Goal: Task Accomplishment & Management: Manage account settings

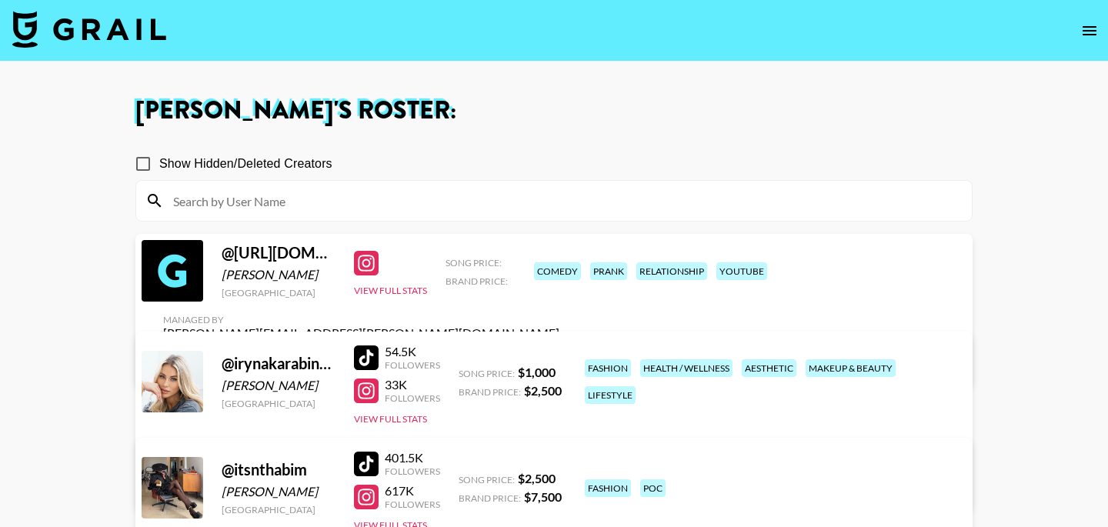
scroll to position [13, 0]
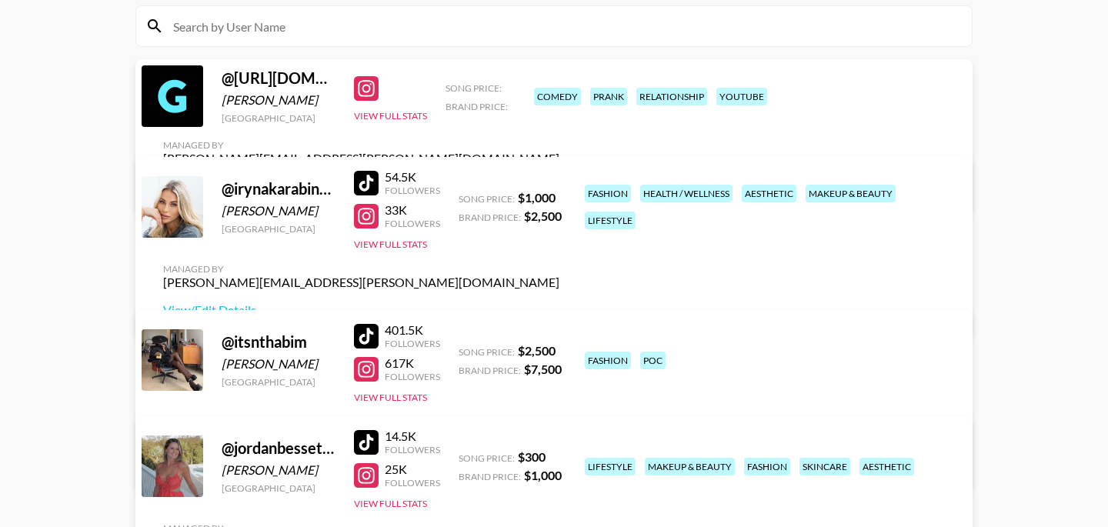
scroll to position [174, 0]
click at [379, 122] on button "View Full Stats" at bounding box center [390, 117] width 73 height 12
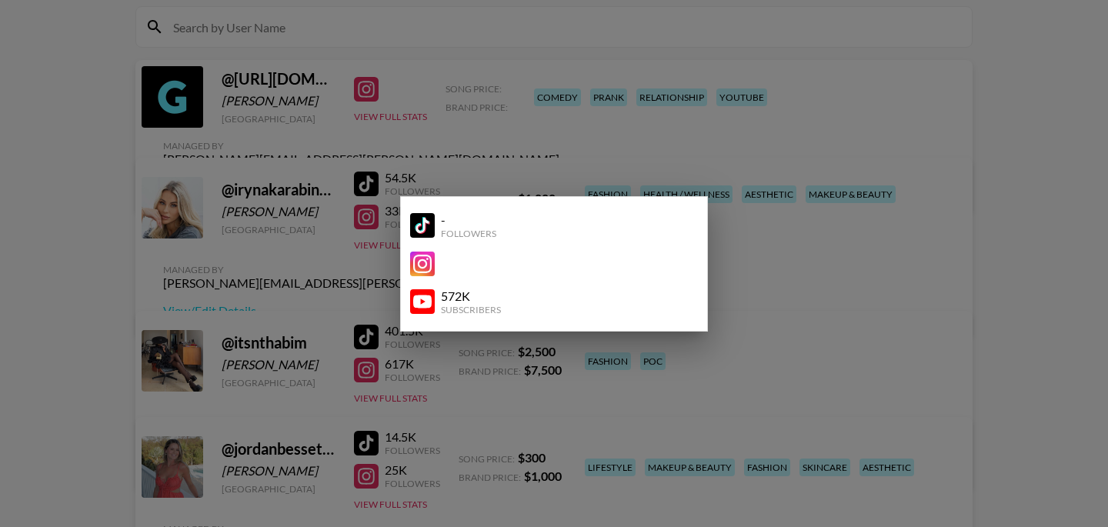
click at [442, 225] on div "-" at bounding box center [468, 219] width 55 height 15
click at [789, 140] on div at bounding box center [554, 263] width 1108 height 527
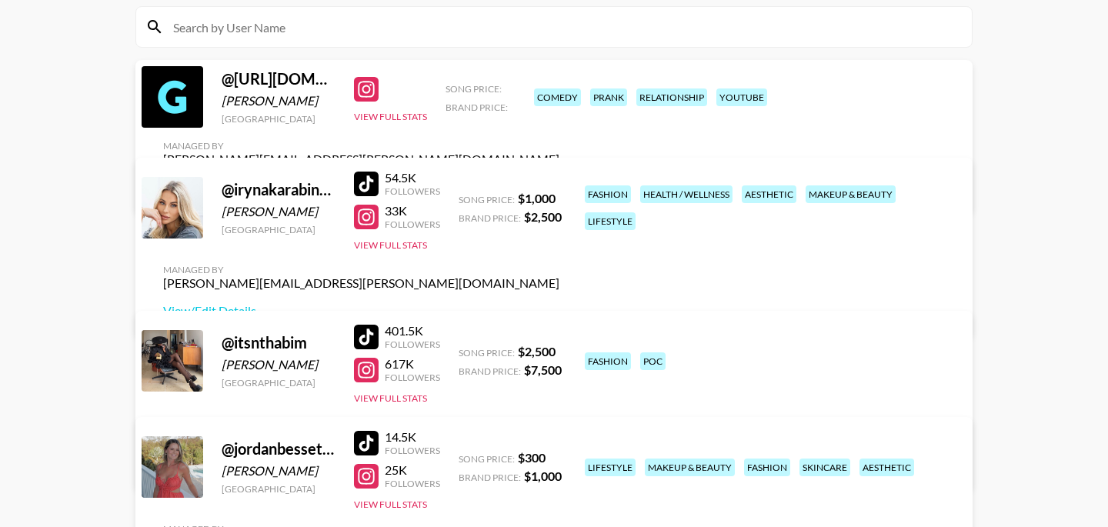
click at [559, 179] on link "View/Edit Details" at bounding box center [361, 186] width 396 height 15
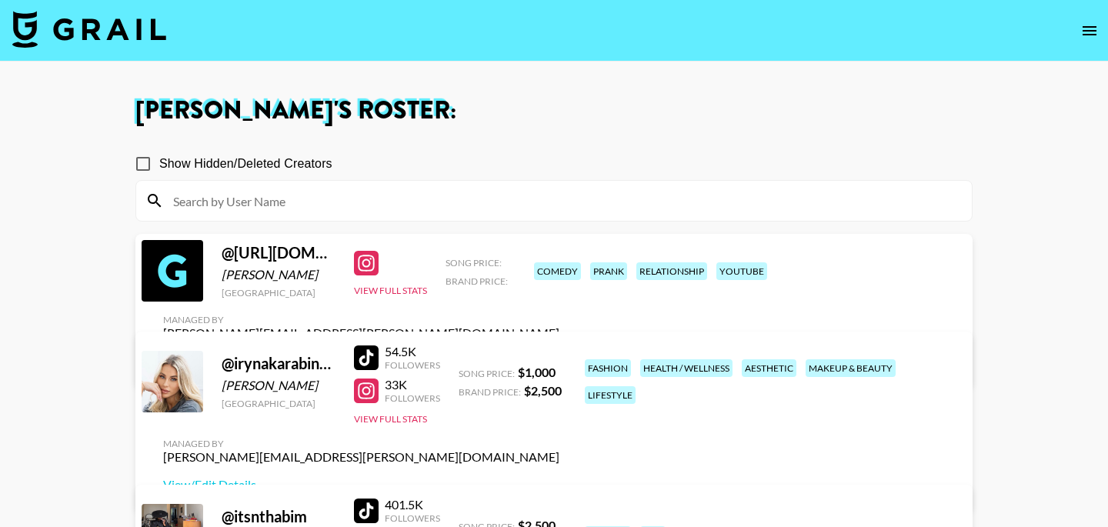
click at [1088, 26] on icon "open drawer" at bounding box center [1089, 30] width 14 height 9
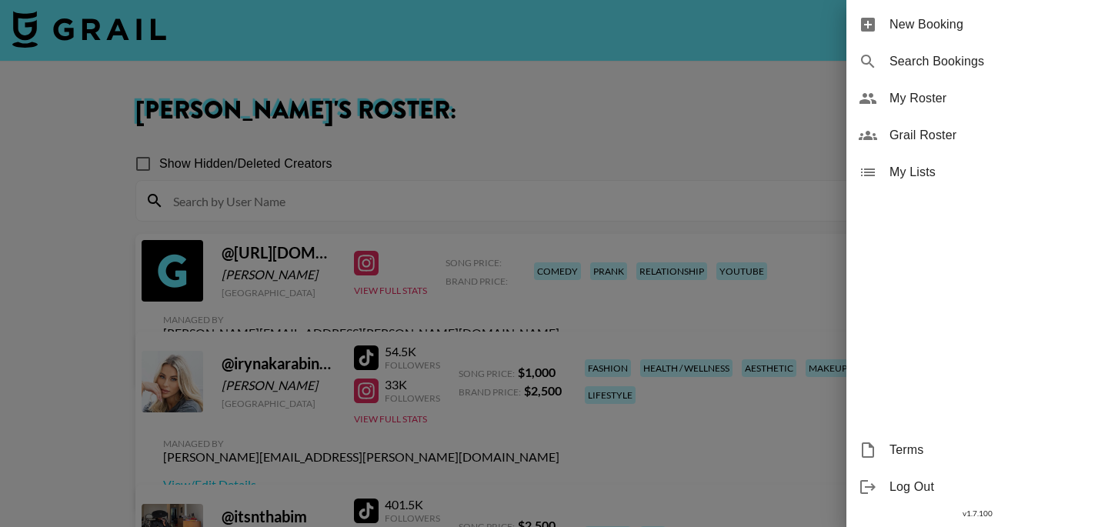
click at [921, 139] on span "Grail Roster" at bounding box center [992, 135] width 206 height 18
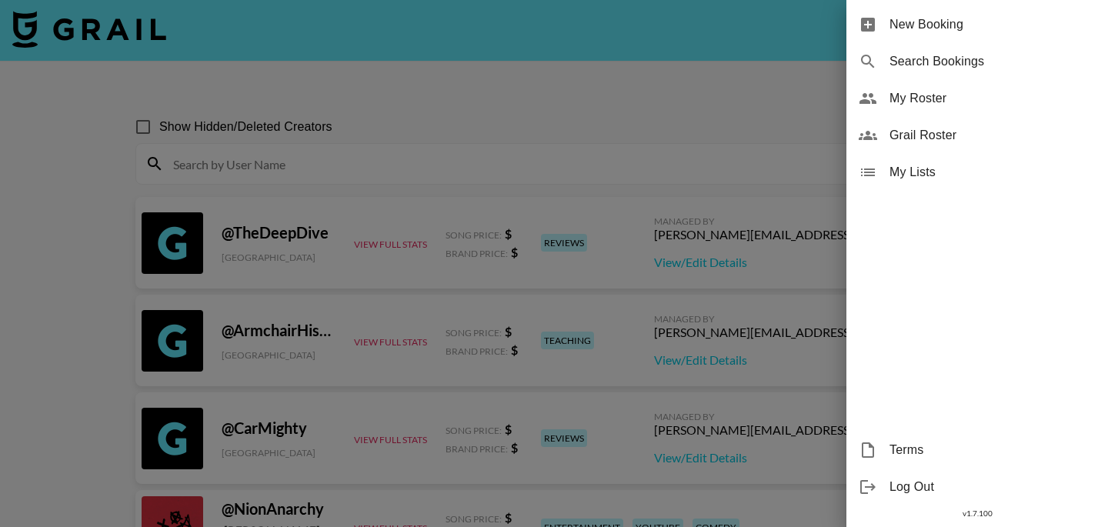
click at [428, 145] on div at bounding box center [554, 263] width 1108 height 527
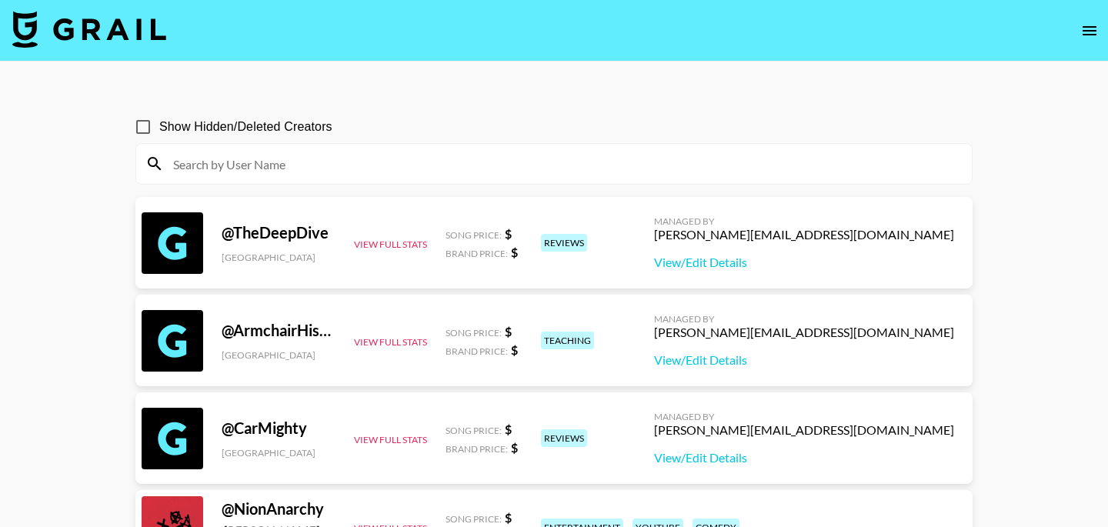
click at [401, 162] on input at bounding box center [563, 164] width 799 height 25
paste input "chrisandcrystal1"
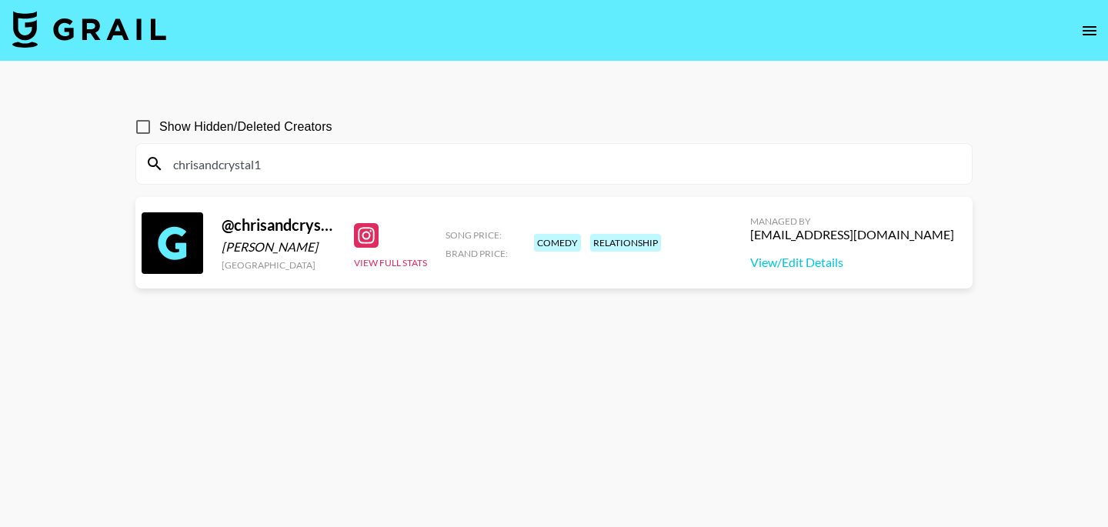
drag, startPoint x: 294, startPoint y: 162, endPoint x: 110, endPoint y: 174, distance: 184.3
click at [110, 174] on main "Show Hidden/Deleted Creators chrisandcrystal1 @ chrisandcrystal14 christopher s…" at bounding box center [554, 301] width 1108 height 478
paste input "therealchris_90"
type input "chrisandcrystal1therealchris_90"
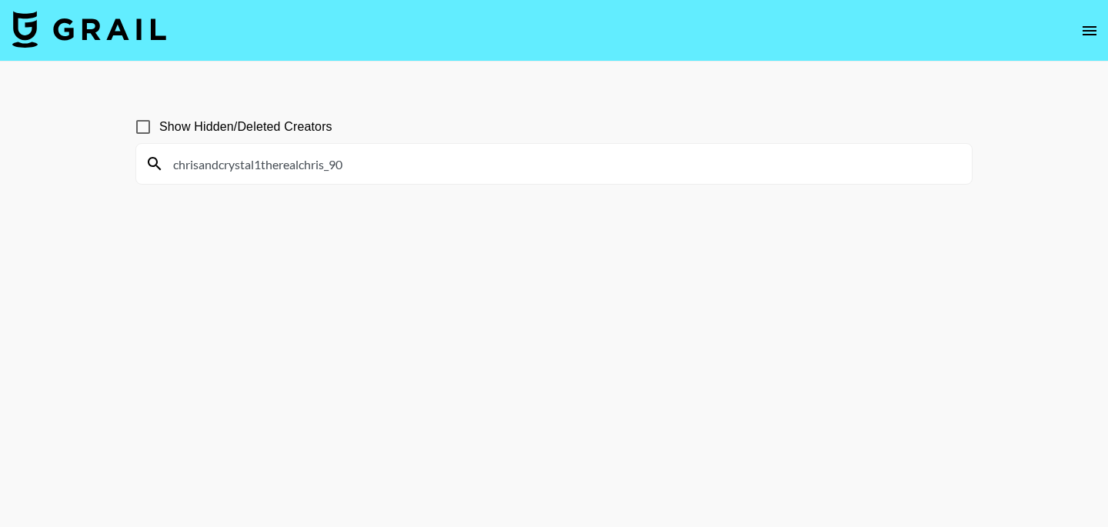
drag, startPoint x: 360, startPoint y: 164, endPoint x: 112, endPoint y: 158, distance: 247.8
click at [112, 158] on main "Show Hidden/Deleted Creators chrisandcrystal1therealchris_90" at bounding box center [554, 301] width 1108 height 478
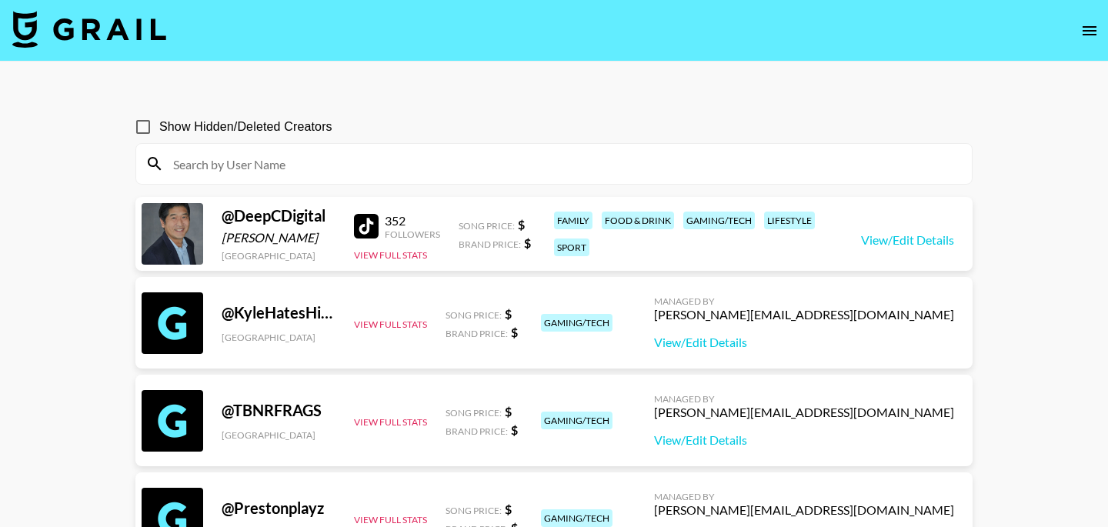
paste input "therealchris_90"
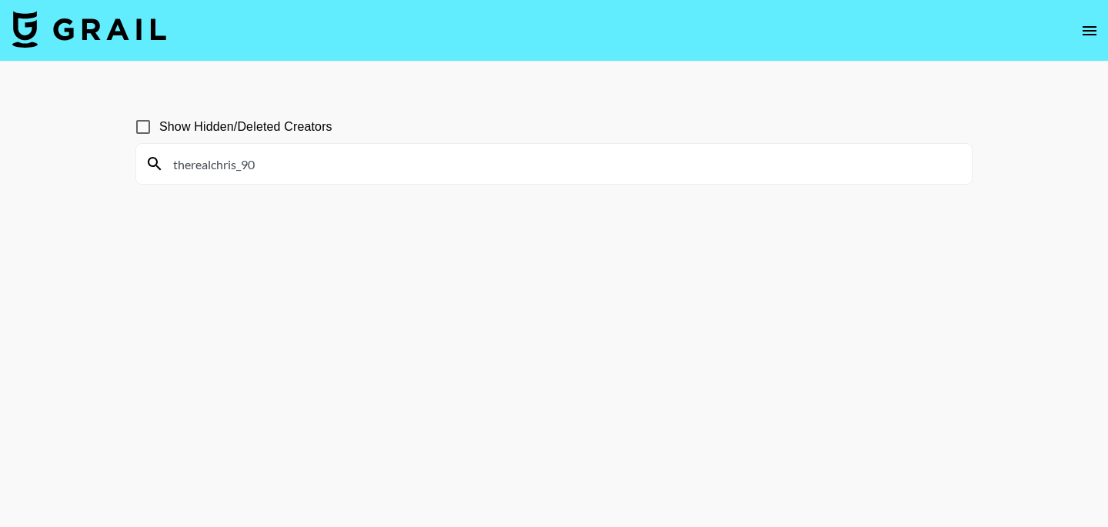
type input "therealchris_90"
drag, startPoint x: 285, startPoint y: 168, endPoint x: 117, endPoint y: 144, distance: 170.3
click at [117, 144] on main "Show Hidden/Deleted Creators therealchris_90" at bounding box center [554, 301] width 1108 height 478
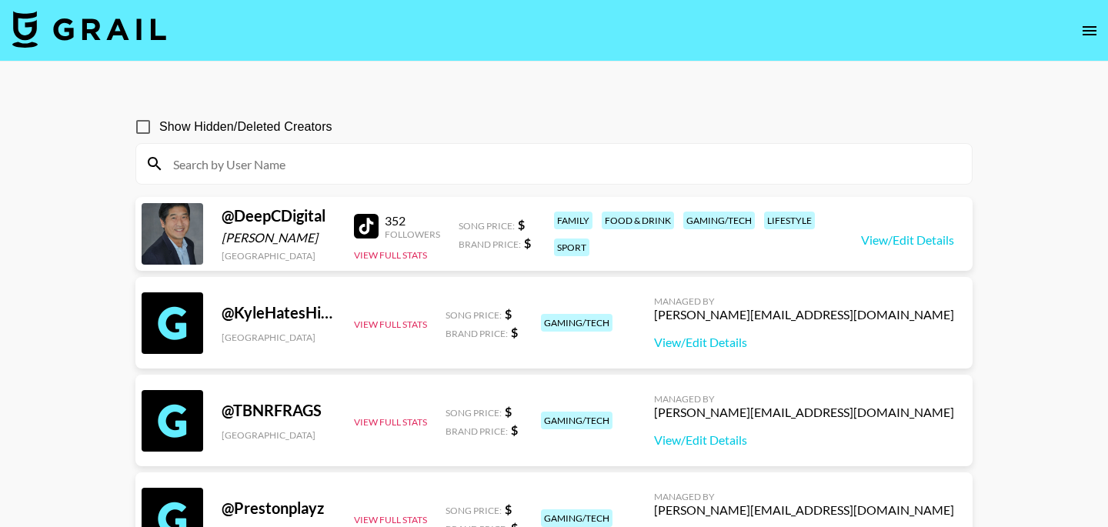
click at [320, 162] on input at bounding box center [563, 164] width 799 height 25
paste input "chrisandcrystal1"
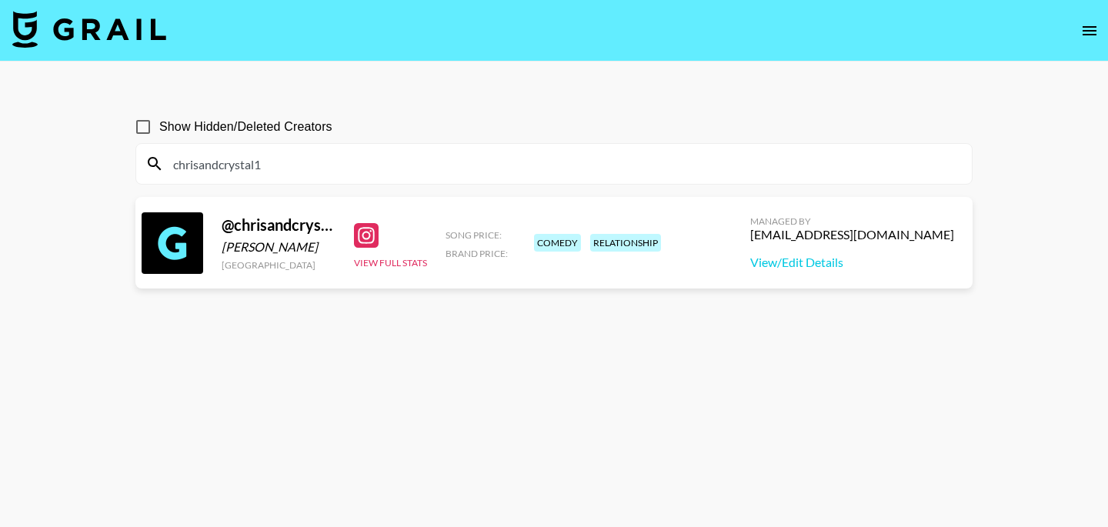
type input "chrisandcrystal1"
click at [1091, 31] on icon "open drawer" at bounding box center [1089, 31] width 18 height 18
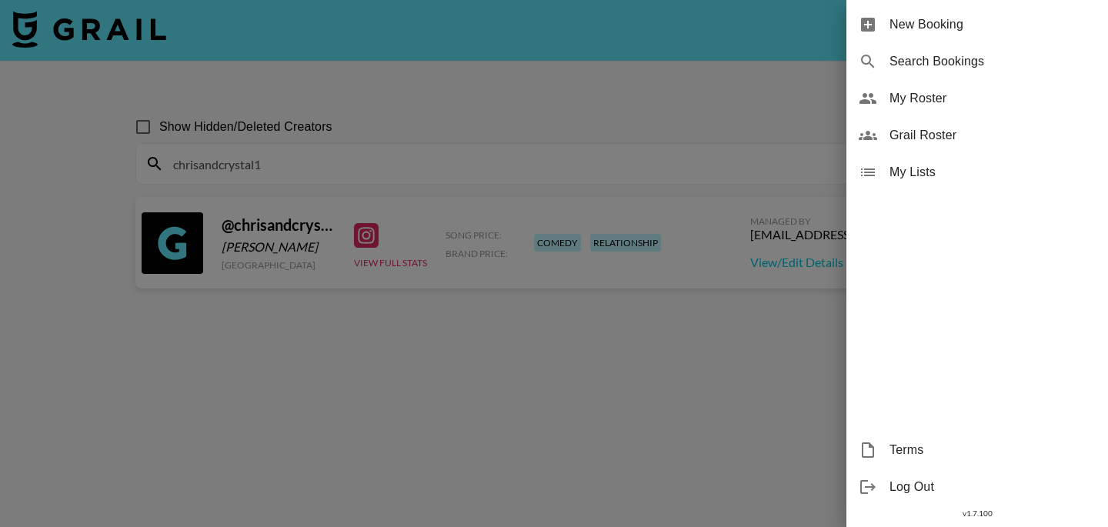
click at [644, 200] on div at bounding box center [554, 263] width 1108 height 527
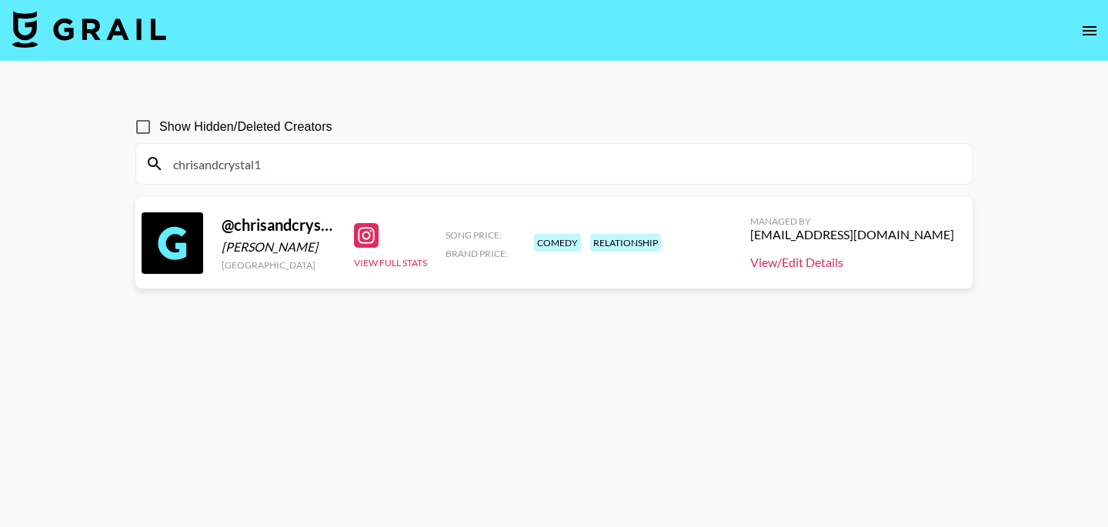
click at [868, 263] on link "View/Edit Details" at bounding box center [852, 262] width 204 height 15
drag, startPoint x: 823, startPoint y: 232, endPoint x: 970, endPoint y: 239, distance: 147.1
click at [970, 239] on div "@ chrisandcrystal14 christopher santiago United States View Full Stats Song Pri…" at bounding box center [553, 243] width 837 height 92
copy div "abbey@grail-talent.com"
click at [765, 268] on div "@ chrisandcrystal14 christopher santiago United States View Full Stats Song Pri…" at bounding box center [553, 243] width 837 height 92
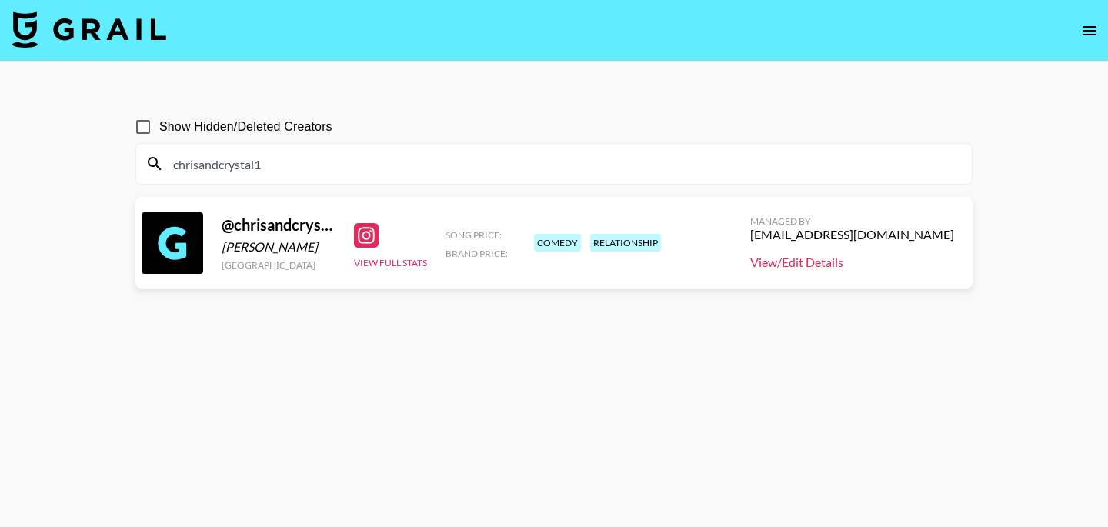
click at [867, 268] on link "View/Edit Details" at bounding box center [852, 262] width 204 height 15
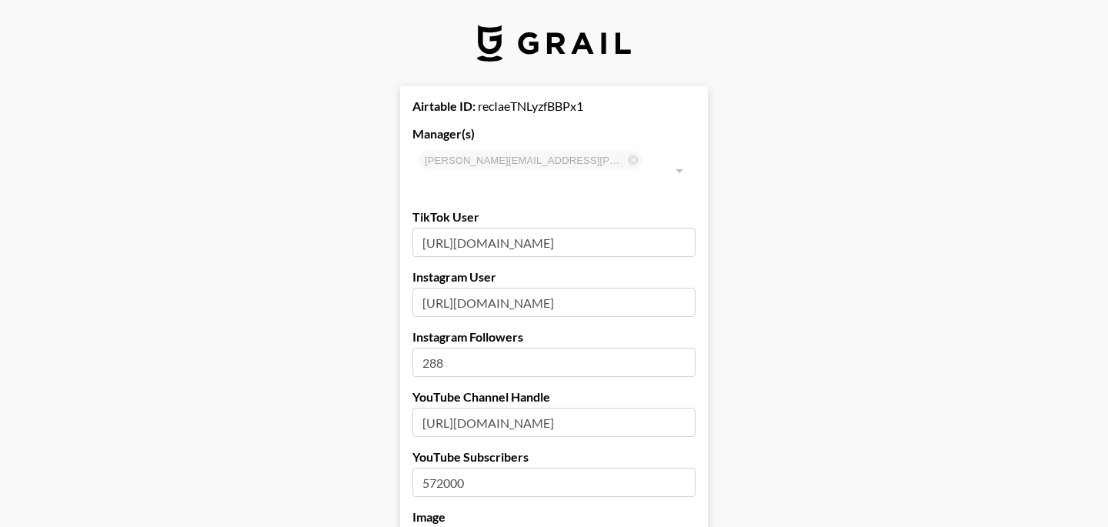
select select "USD"
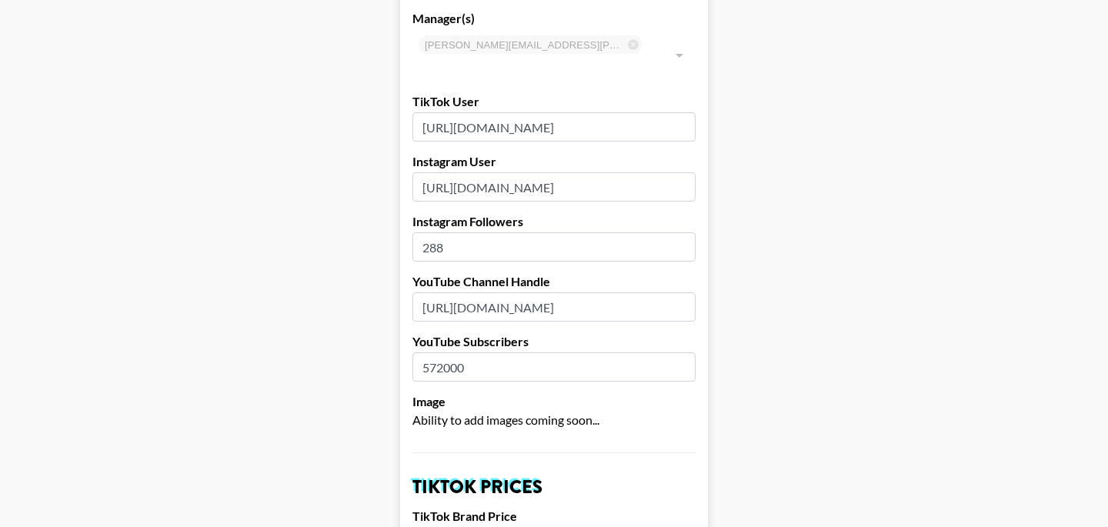
scroll to position [101, 0]
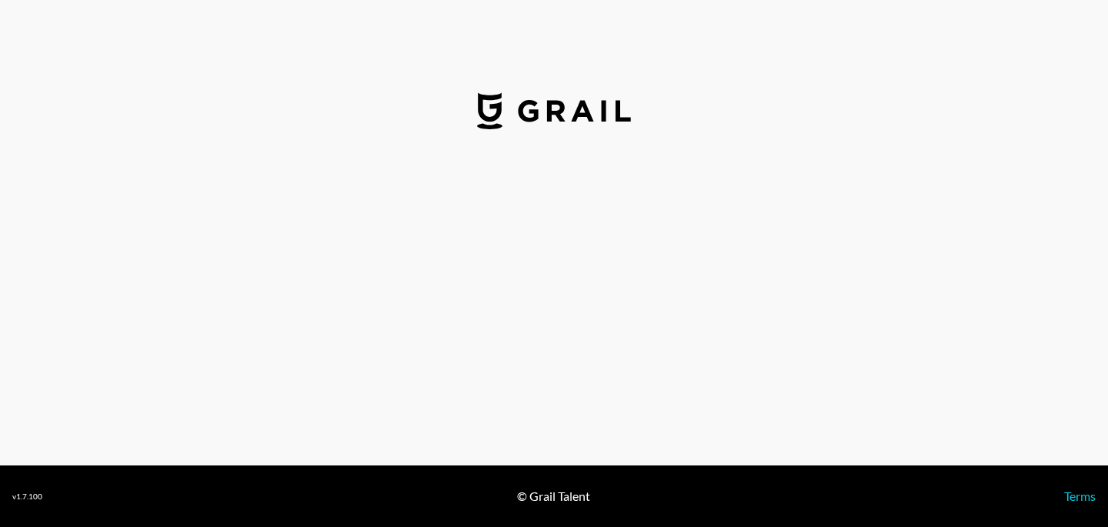
select select "USD"
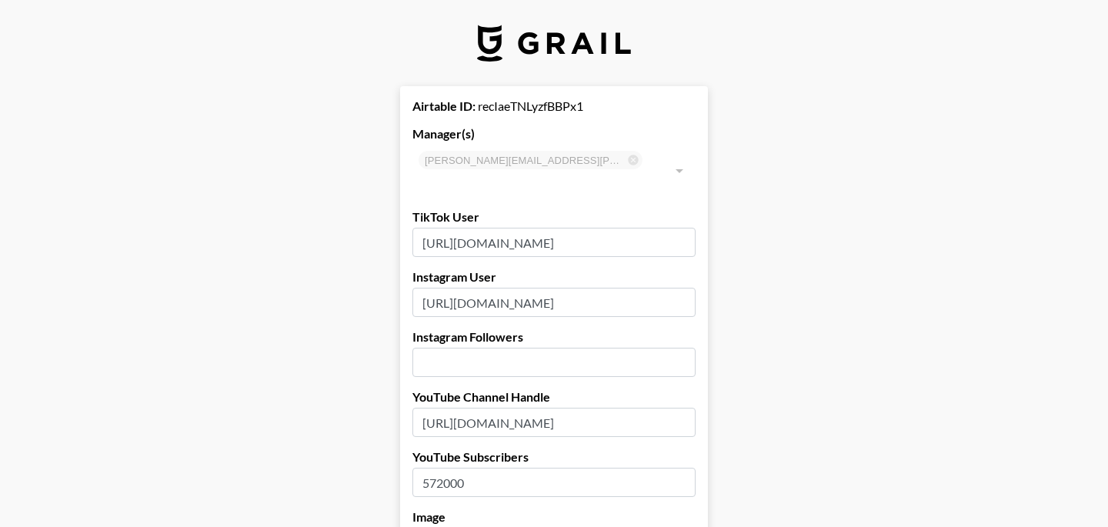
scroll to position [0, 99]
drag, startPoint x: 418, startPoint y: 222, endPoint x: 747, endPoint y: 231, distance: 329.4
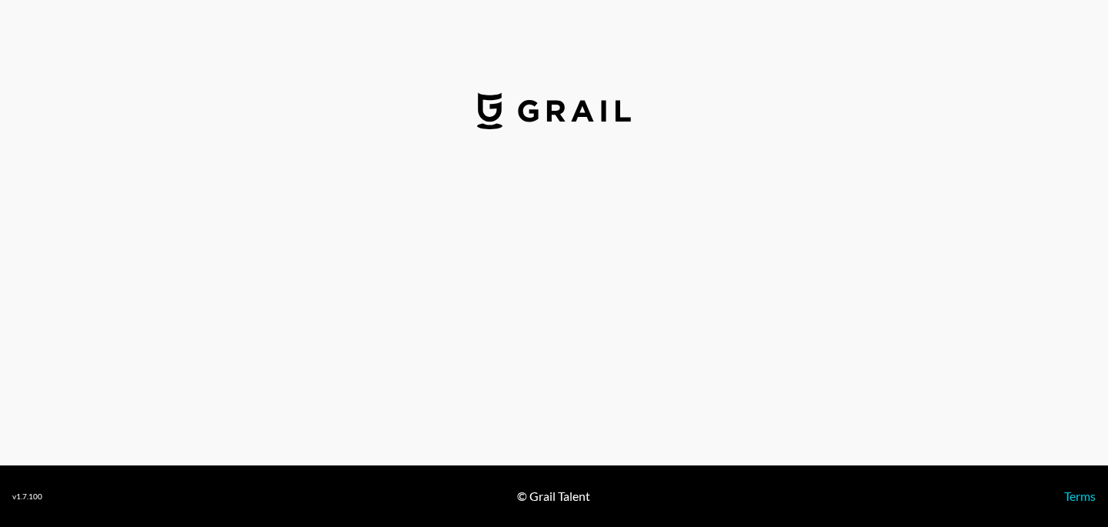
select select "USD"
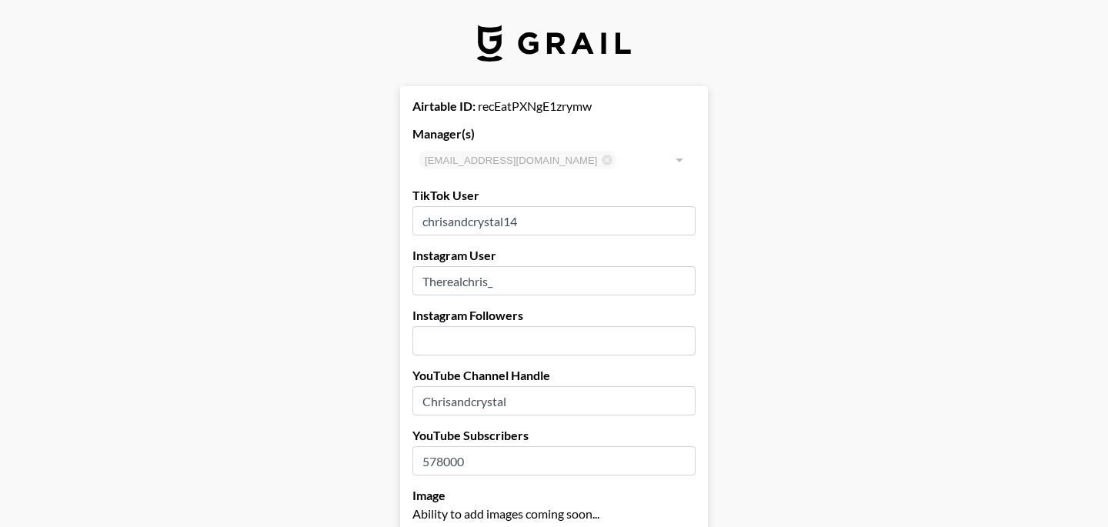
click at [532, 162] on div "abbey@grail-talent.com ​" at bounding box center [553, 160] width 283 height 31
click at [678, 162] on div at bounding box center [679, 160] width 20 height 22
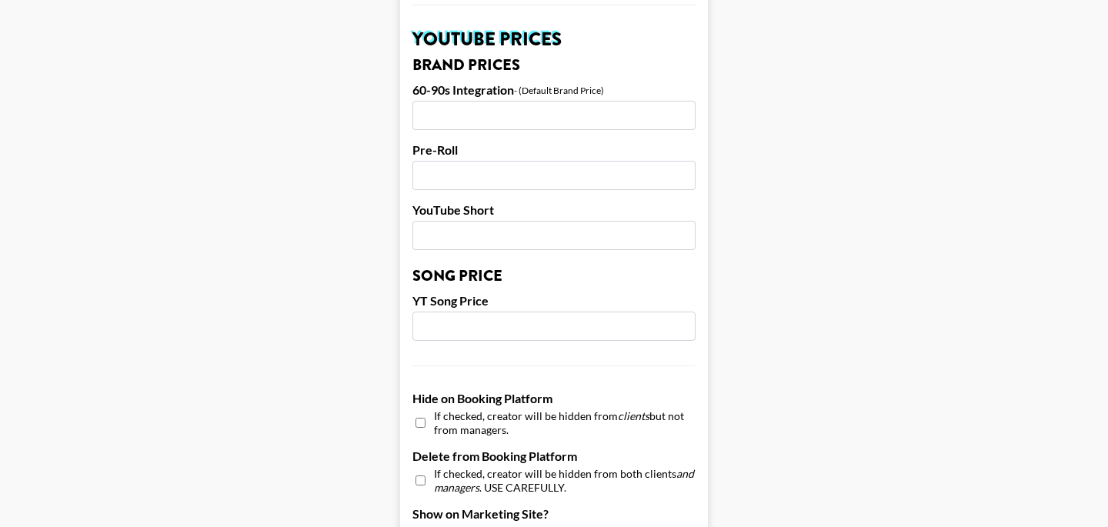
scroll to position [1152, 0]
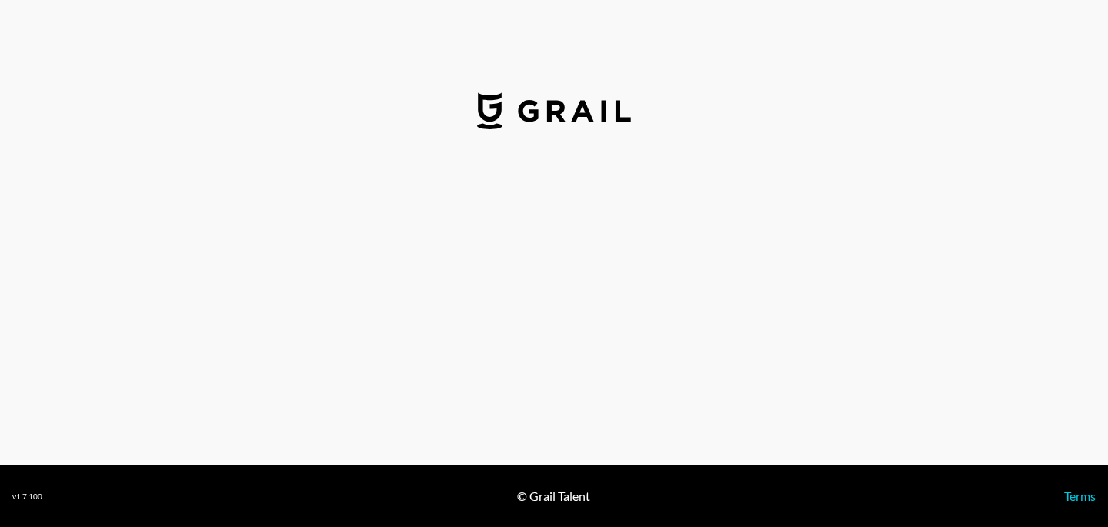
select select "USD"
